Goal: Task Accomplishment & Management: Manage account settings

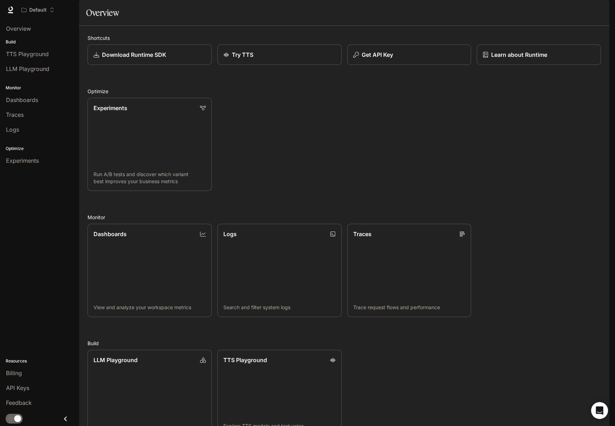
click at [511, 11] on span "TTS" at bounding box center [508, 10] width 10 height 9
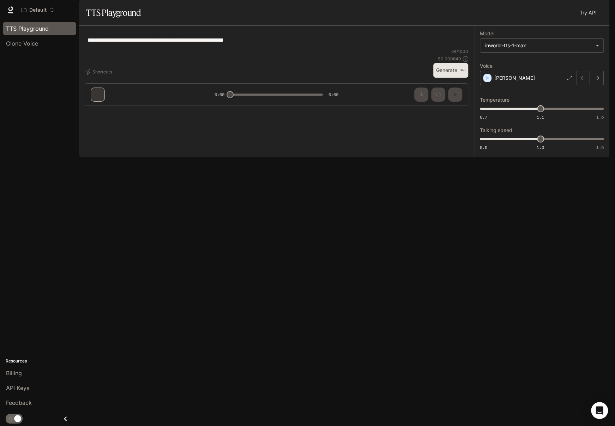
click at [527, 10] on span "Runtime" at bounding box center [532, 10] width 19 height 9
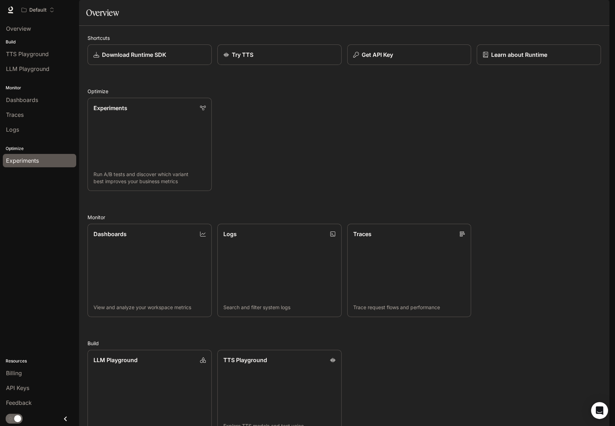
click at [41, 158] on div "Experiments" at bounding box center [39, 160] width 67 height 8
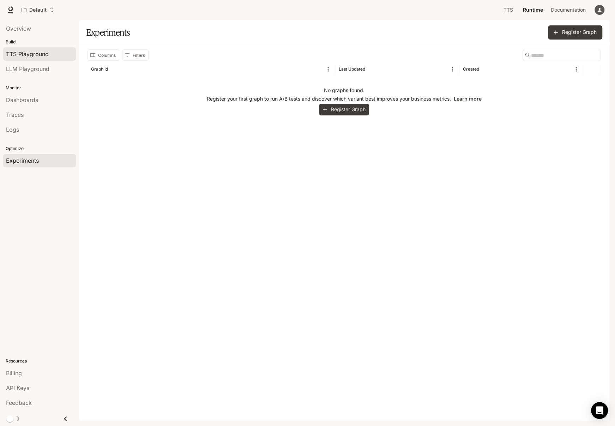
click at [43, 50] on span "TTS Playground" at bounding box center [27, 54] width 43 height 8
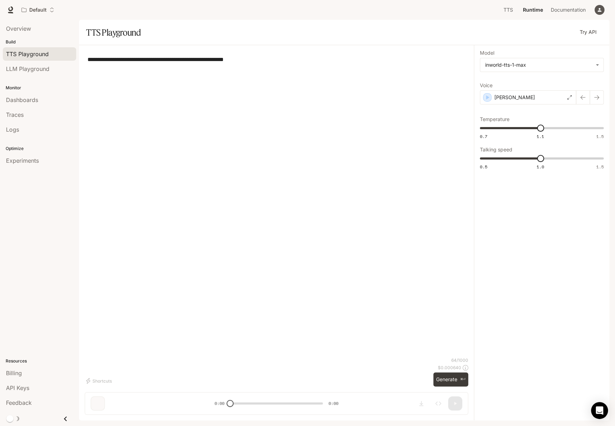
click at [43, 54] on span "TTS Playground" at bounding box center [27, 54] width 43 height 8
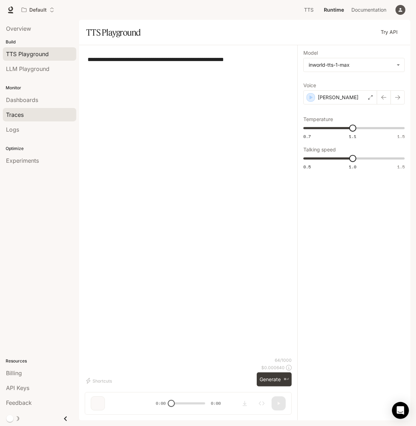
click at [44, 115] on div "Traces" at bounding box center [39, 114] width 67 height 8
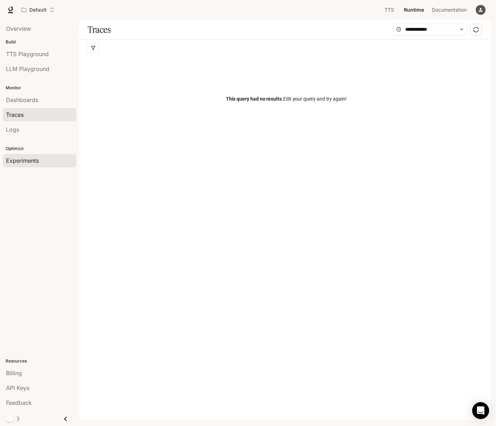
click at [38, 156] on span "Experiments" at bounding box center [22, 160] width 33 height 8
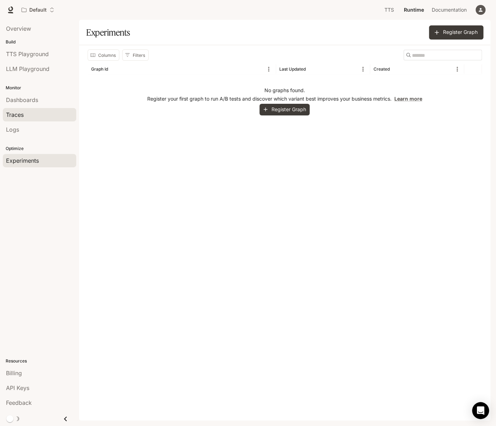
click at [40, 109] on link "Traces" at bounding box center [39, 114] width 73 height 13
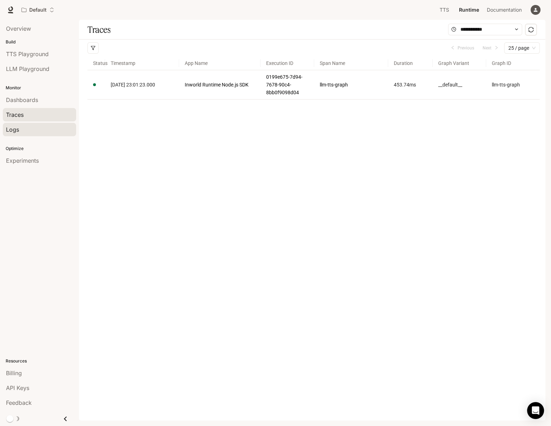
click at [46, 125] on div "Logs" at bounding box center [39, 129] width 67 height 8
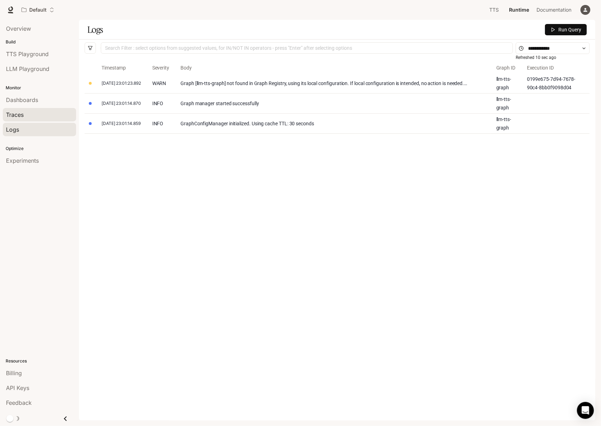
click at [42, 117] on div "Traces" at bounding box center [39, 114] width 67 height 8
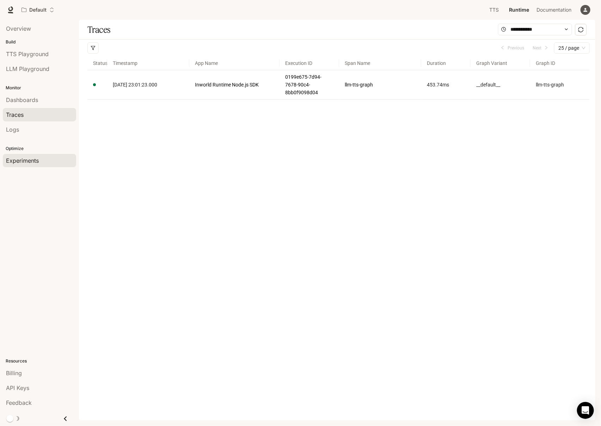
click at [47, 162] on div "Experiments" at bounding box center [39, 160] width 67 height 8
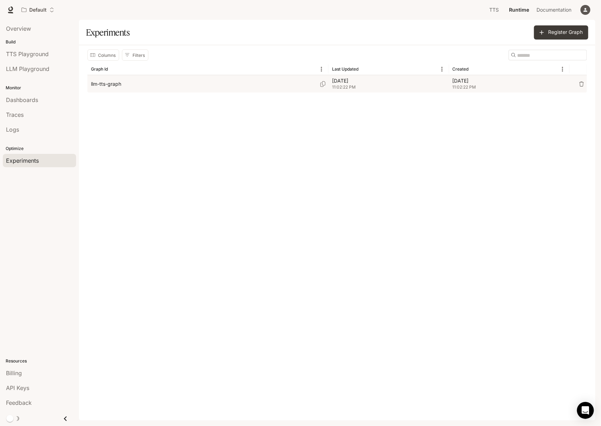
click at [133, 87] on div "llm-tts-graph" at bounding box center [208, 83] width 234 height 17
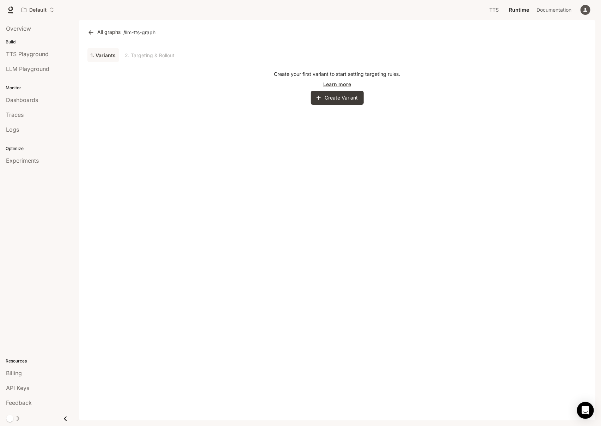
click at [587, 13] on div "button" at bounding box center [586, 10] width 10 height 10
click at [510, 64] on span "API Keys" at bounding box center [541, 66] width 91 height 7
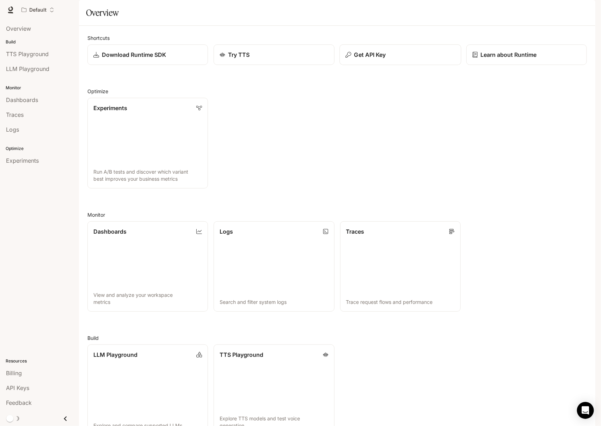
click at [374, 59] on p "Get API Key" at bounding box center [370, 54] width 32 height 8
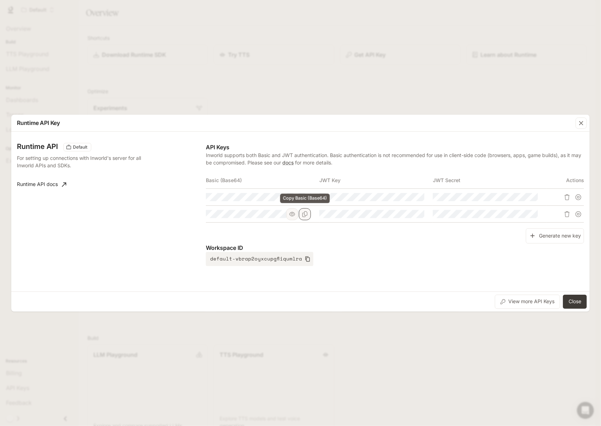
click at [305, 217] on button "Copy Basic (Base64)" at bounding box center [305, 214] width 12 height 12
click at [82, 72] on div "Runtime API Key Runtime API Default For setting up connections with Inworld's s…" at bounding box center [300, 213] width 601 height 426
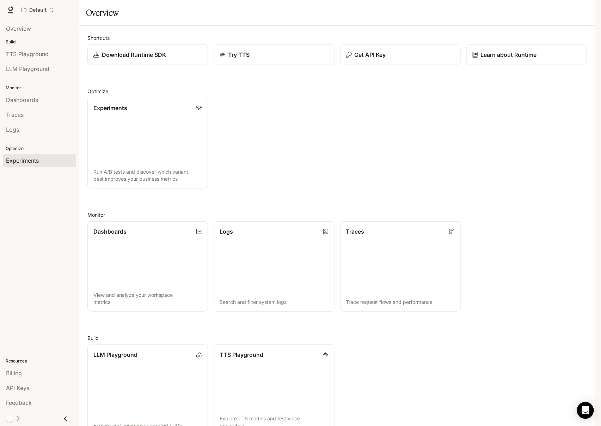
click at [29, 162] on span "Experiments" at bounding box center [22, 160] width 33 height 8
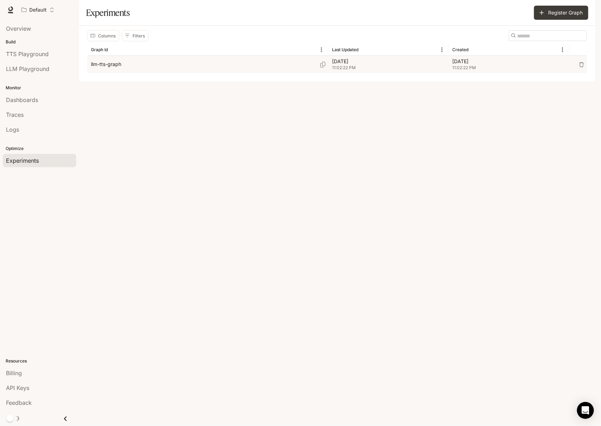
click at [146, 73] on div "llm-tts-graph" at bounding box center [208, 64] width 234 height 17
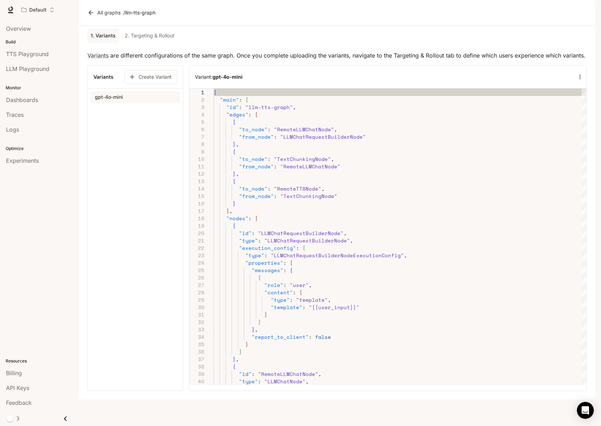
click at [163, 43] on link "2. Targeting & Rollout" at bounding box center [149, 36] width 55 height 14
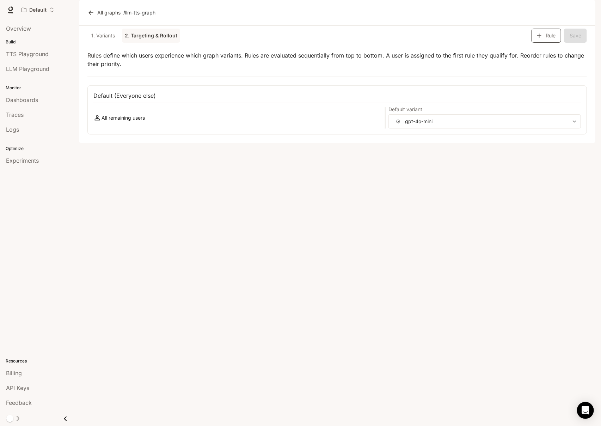
click at [544, 43] on button "Rule" at bounding box center [547, 36] width 30 height 14
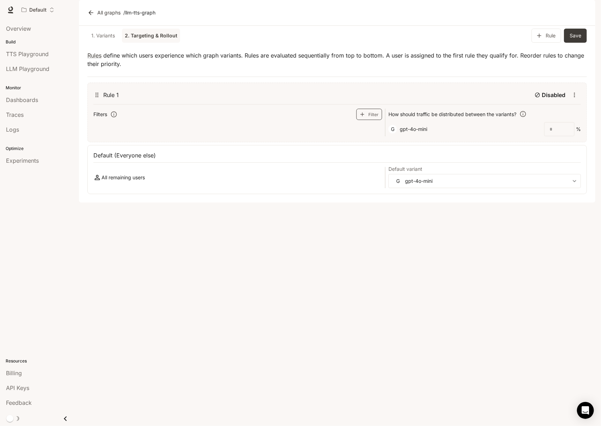
click at [366, 117] on icon "button" at bounding box center [362, 114] width 6 height 6
click at [352, 164] on div "**********" at bounding box center [337, 139] width 500 height 112
click at [372, 137] on button "button" at bounding box center [377, 130] width 11 height 14
click at [429, 136] on div "G gpt-4o-mini * ​ %" at bounding box center [485, 129] width 193 height 14
click at [443, 136] on div "G gpt-4o-mini * ​ %" at bounding box center [485, 129] width 193 height 14
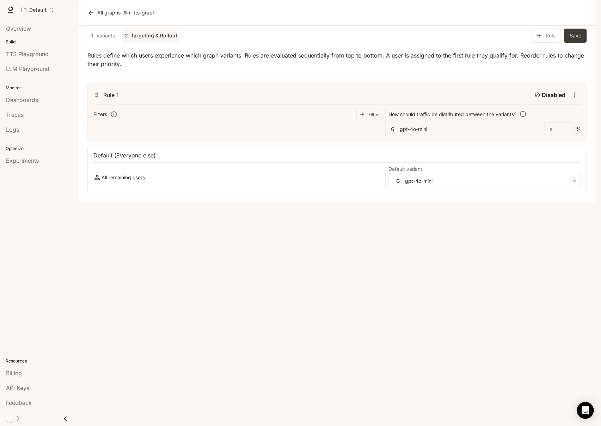
click at [432, 136] on div "G gpt-4o-mini * ​ %" at bounding box center [485, 129] width 193 height 14
click at [438, 136] on div "G gpt-4o-mini * ​ %" at bounding box center [485, 129] width 193 height 14
click at [440, 136] on div "G gpt-4o-mini * ​ %" at bounding box center [485, 129] width 193 height 14
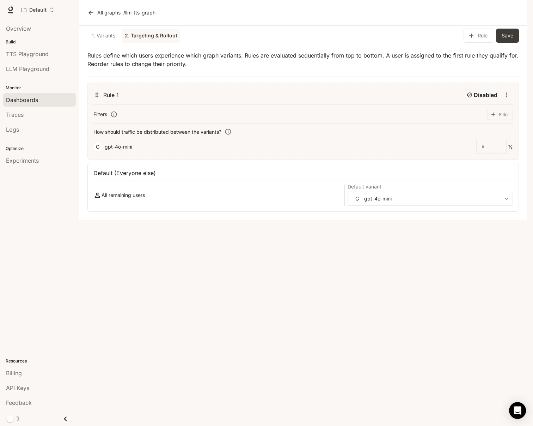
click at [31, 100] on span "Dashboards" at bounding box center [22, 100] width 32 height 8
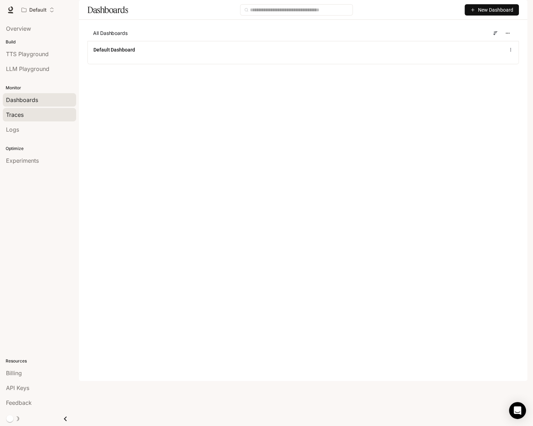
click at [45, 119] on link "Traces" at bounding box center [39, 114] width 73 height 13
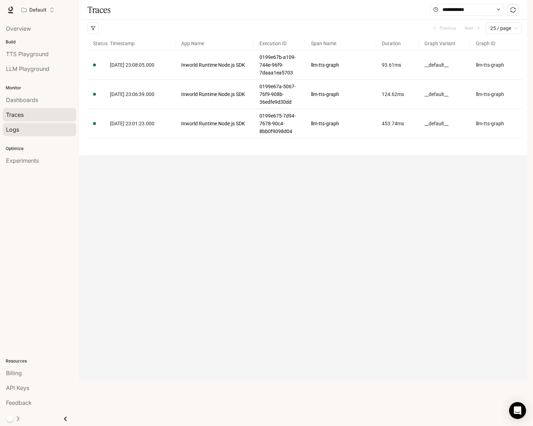
click at [42, 128] on div "Logs" at bounding box center [39, 129] width 67 height 8
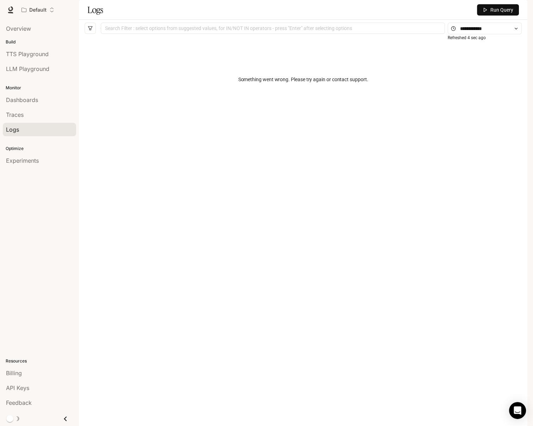
click at [487, 16] on button "Run Query" at bounding box center [498, 9] width 42 height 11
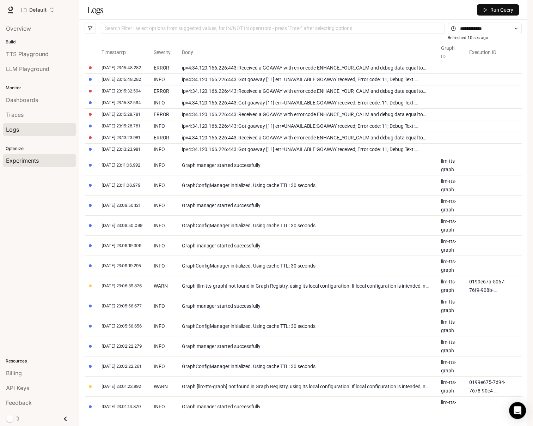
click at [33, 156] on span "Experiments" at bounding box center [22, 160] width 33 height 8
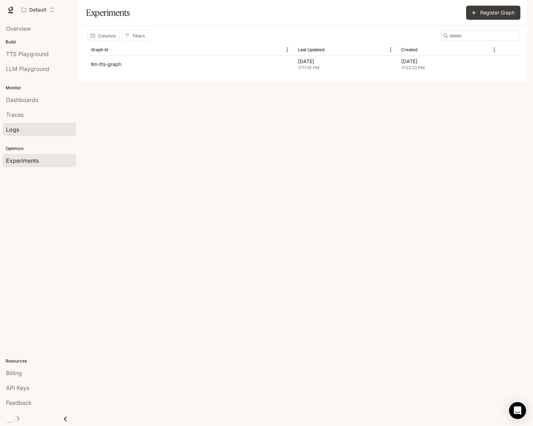
click at [43, 131] on div "Logs" at bounding box center [39, 129] width 67 height 8
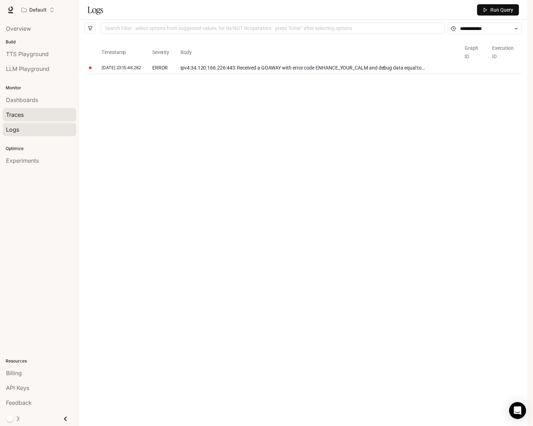
click at [47, 108] on link "Traces" at bounding box center [39, 114] width 73 height 13
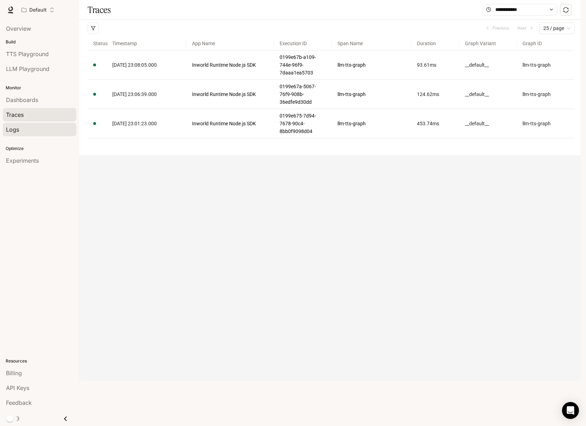
click at [40, 127] on div "Logs" at bounding box center [39, 129] width 67 height 8
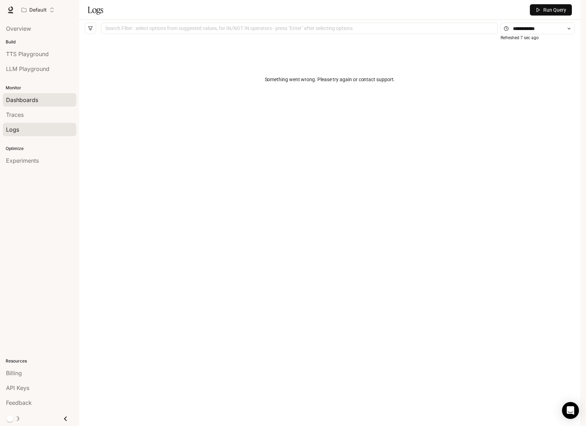
click at [49, 100] on div "Dashboards" at bounding box center [39, 100] width 67 height 8
click at [551, 14] on span "Run Query" at bounding box center [554, 10] width 23 height 8
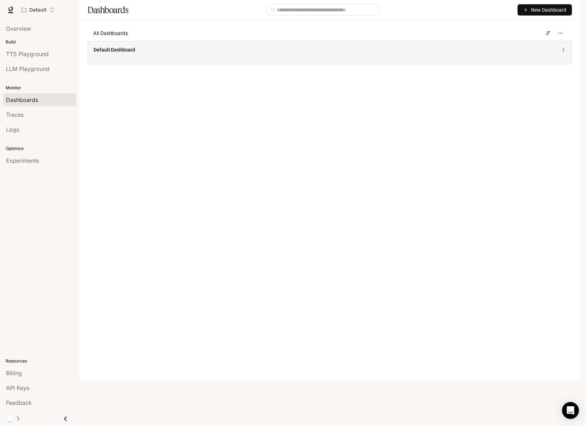
click at [208, 64] on div "Default Dashboard" at bounding box center [329, 52] width 483 height 23
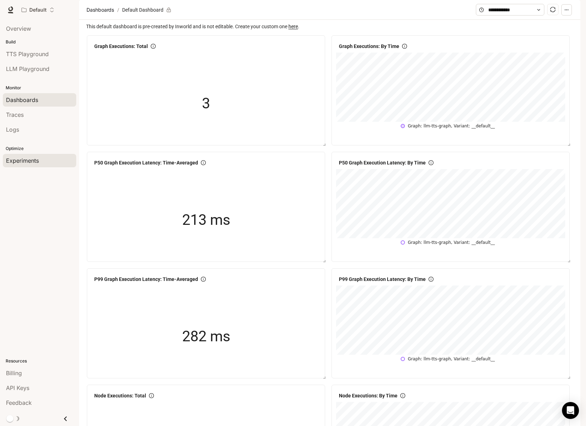
click at [35, 157] on span "Experiments" at bounding box center [22, 160] width 33 height 8
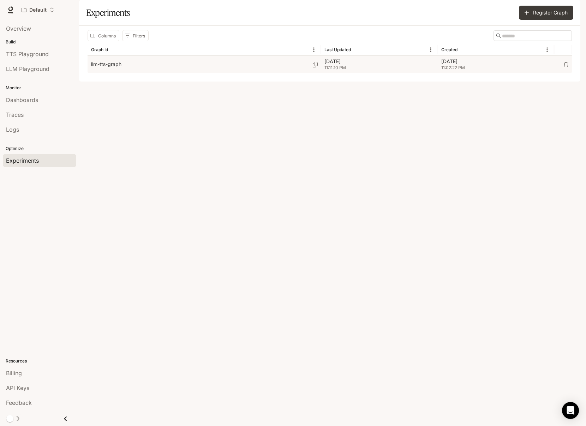
click at [221, 73] on div "llm-tts-graph" at bounding box center [204, 64] width 226 height 17
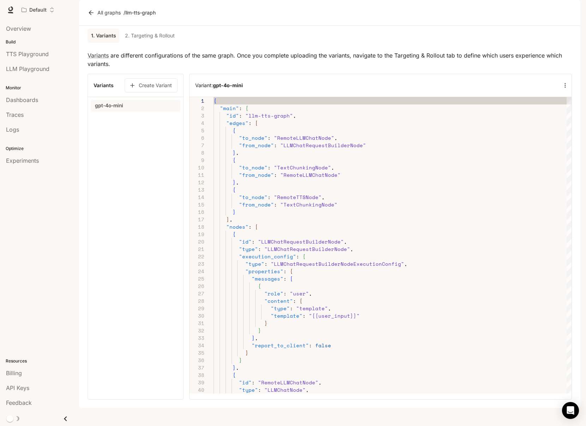
click at [159, 43] on link "2. Targeting & Rollout" at bounding box center [149, 36] width 55 height 14
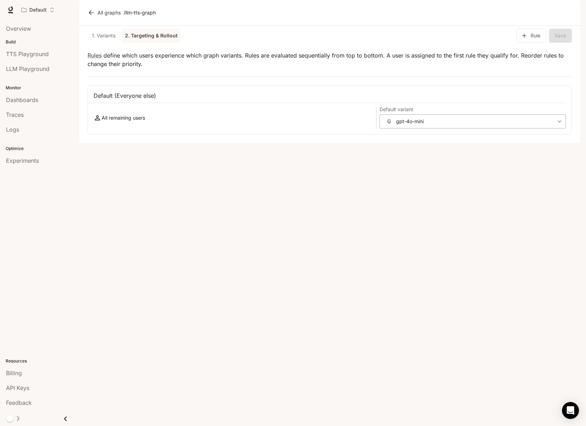
click at [415, 138] on body "**********" at bounding box center [293, 213] width 586 height 426
click at [477, 85] on div at bounding box center [293, 213] width 586 height 426
click at [535, 43] on button "Rule" at bounding box center [531, 36] width 30 height 14
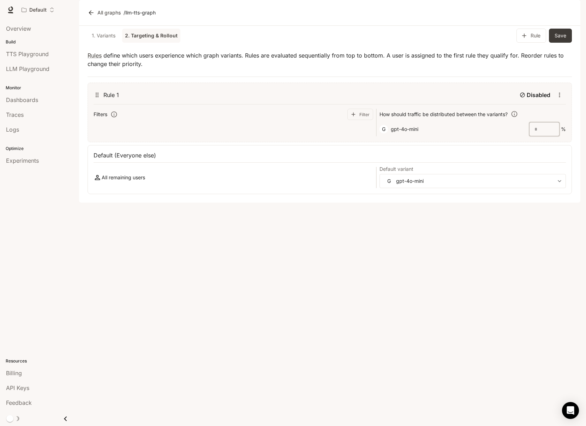
click at [535, 133] on input "*" at bounding box center [544, 129] width 30 height 7
click at [540, 133] on input "*" at bounding box center [544, 129] width 30 height 7
type input "*"
type input "***"
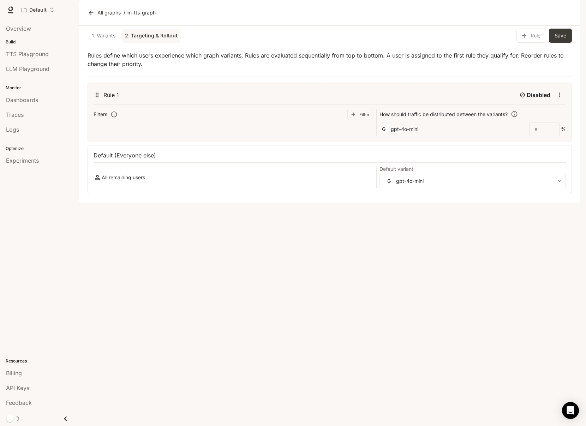
click at [505, 194] on div "**********" at bounding box center [329, 169] width 484 height 49
click at [558, 43] on button "Save" at bounding box center [559, 36] width 23 height 14
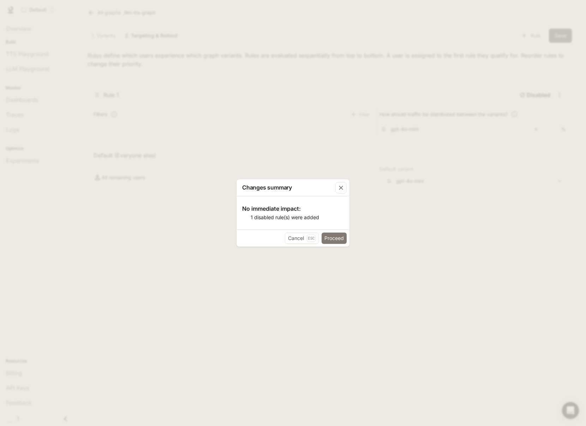
click at [327, 241] on button "Proceed" at bounding box center [333, 237] width 25 height 11
